Goal: Information Seeking & Learning: Understand process/instructions

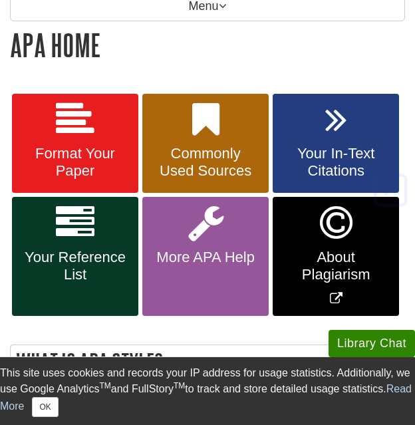
scroll to position [218, 0]
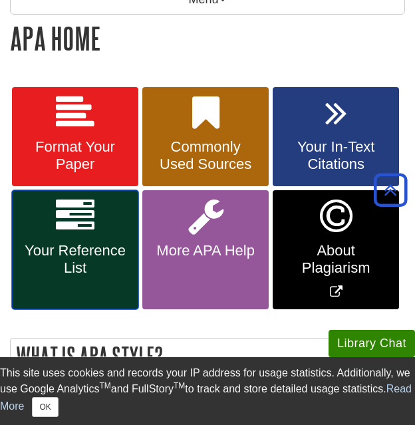
click at [109, 250] on span "Your Reference List" at bounding box center [75, 259] width 107 height 35
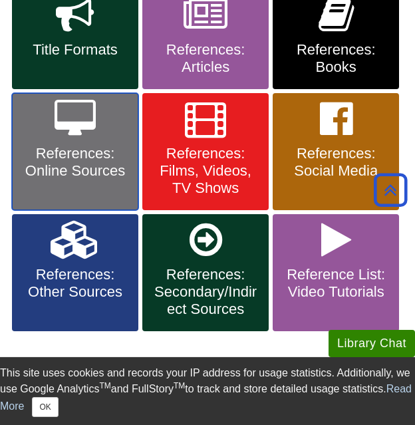
scroll to position [443, 0]
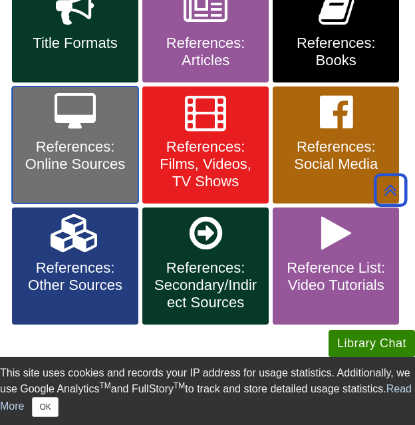
click at [68, 160] on span "References: Online Sources" at bounding box center [75, 155] width 107 height 35
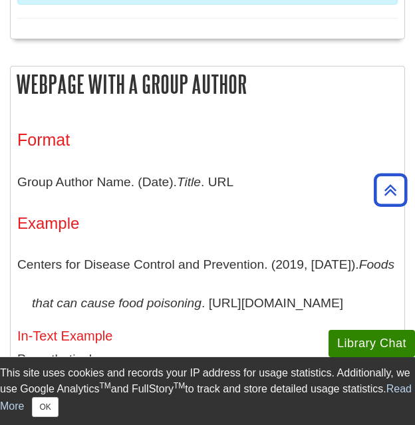
scroll to position [1491, 0]
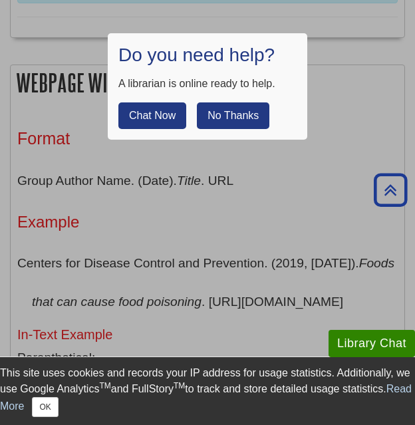
click at [217, 113] on button "No Thanks" at bounding box center [233, 116] width 73 height 27
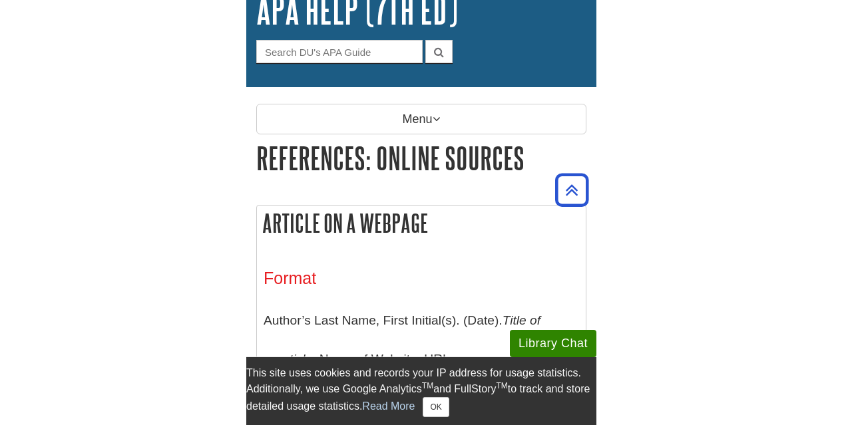
scroll to position [0, 0]
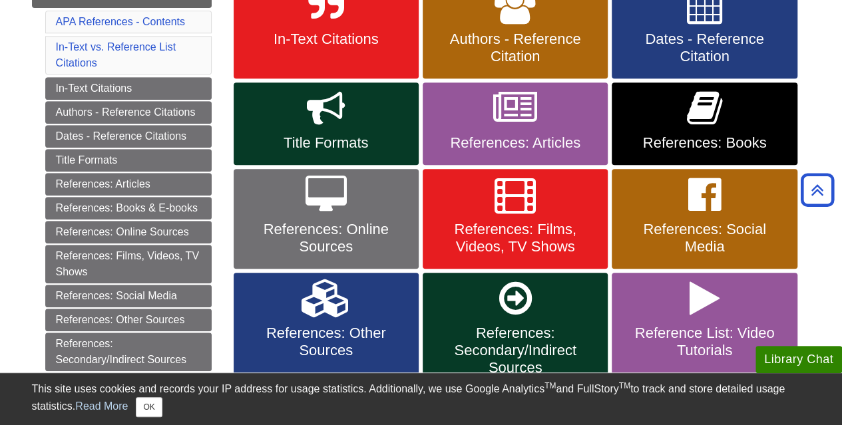
scroll to position [283, 0]
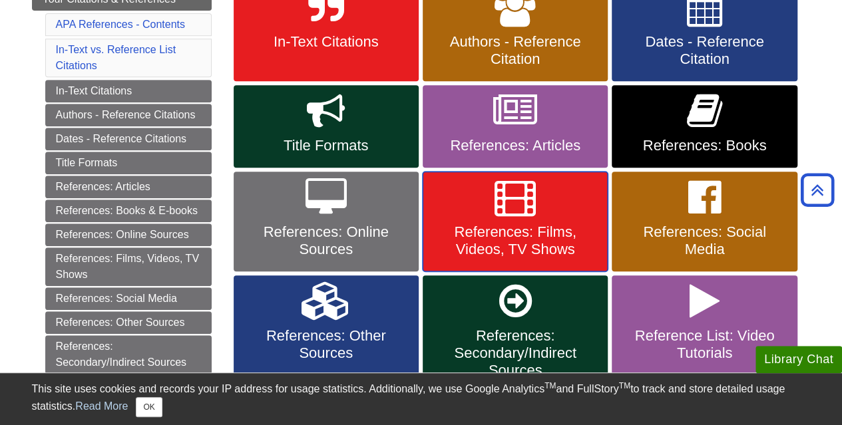
drag, startPoint x: 507, startPoint y: 236, endPoint x: 499, endPoint y: 202, distance: 35.7
click at [499, 202] on icon at bounding box center [515, 197] width 41 height 39
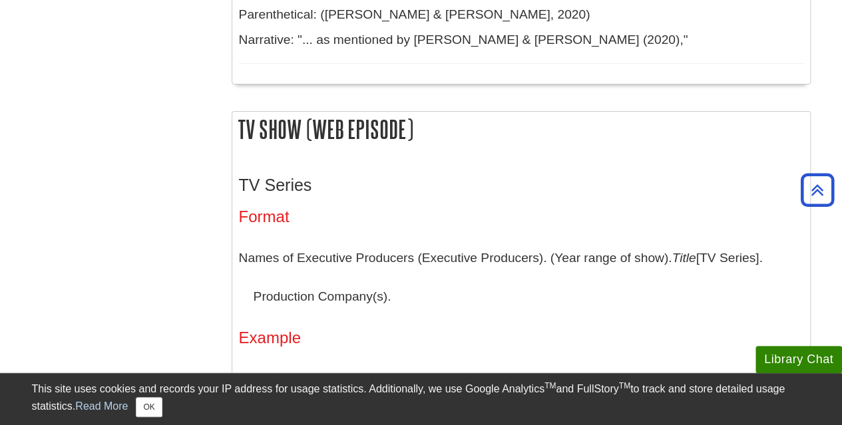
scroll to position [2521, 0]
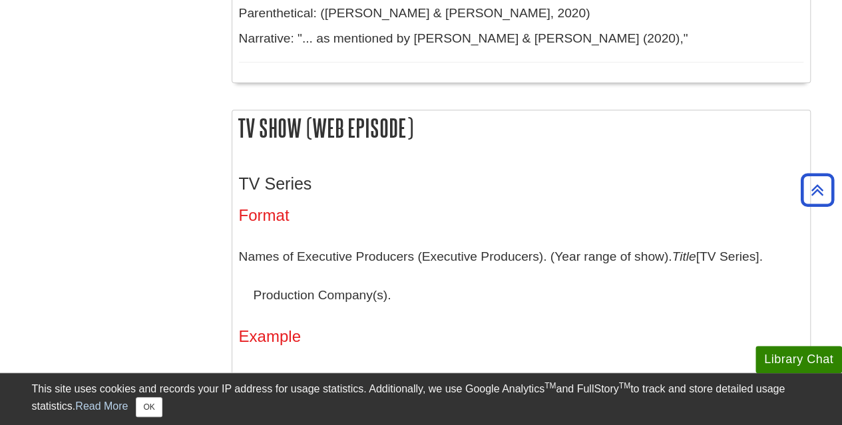
drag, startPoint x: 394, startPoint y: 210, endPoint x: 234, endPoint y: 172, distance: 164.1
copy p "Names of Executive Producers (Executive Producers). (Year range of show). Title…"
